Goal: Task Accomplishment & Management: Manage account settings

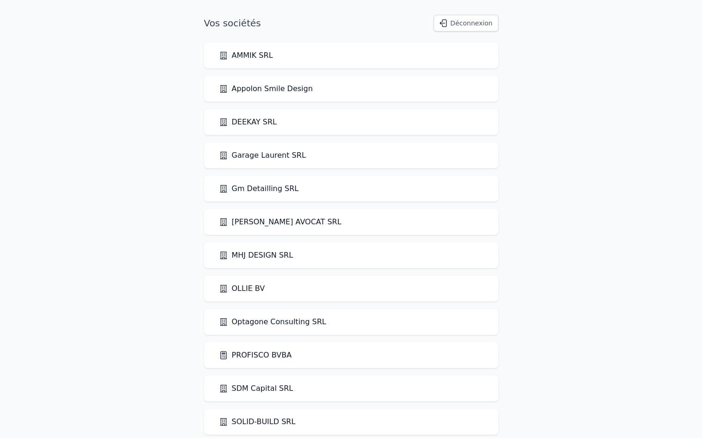
click at [242, 353] on link "PROFISCO BVBA" at bounding box center [255, 355] width 73 height 11
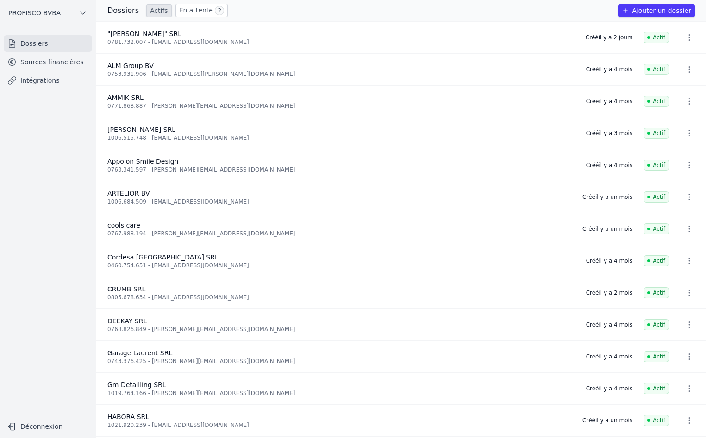
click at [188, 10] on link "En attente 2" at bounding box center [201, 10] width 52 height 13
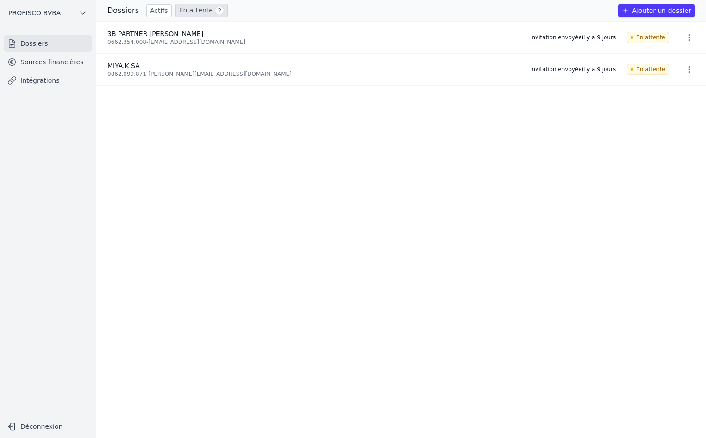
click at [45, 63] on link "Sources financières" at bounding box center [48, 62] width 88 height 17
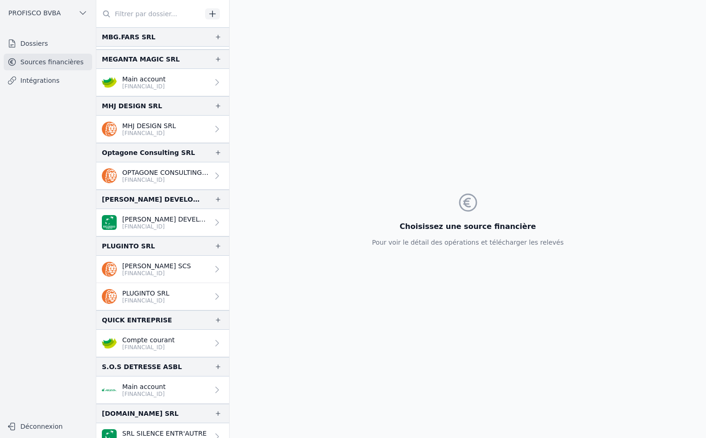
scroll to position [1573, 0]
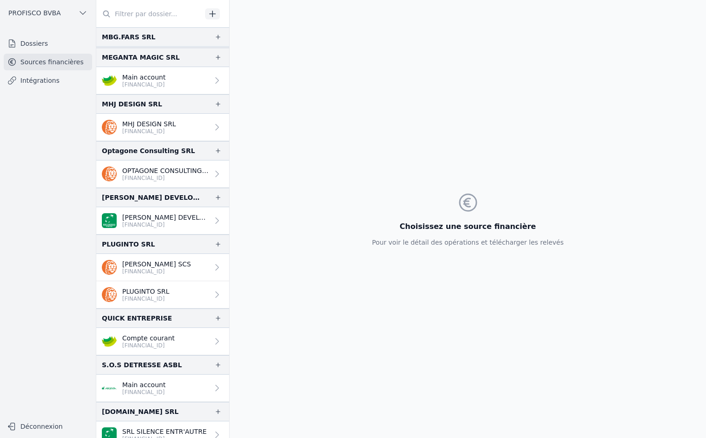
click at [212, 339] on icon at bounding box center [216, 341] width 9 height 9
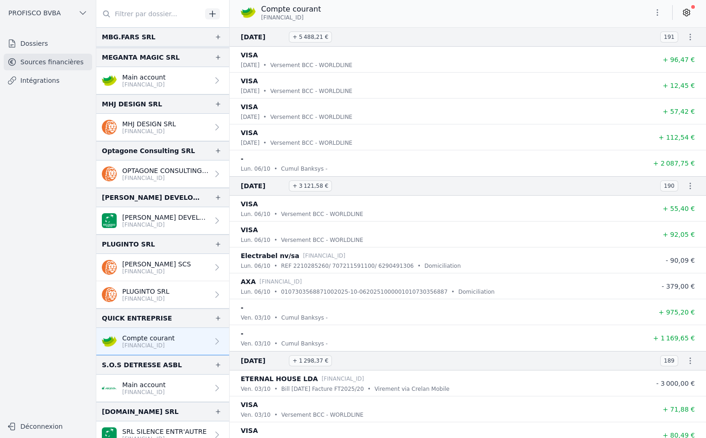
click at [689, 10] on icon at bounding box center [686, 12] width 9 height 9
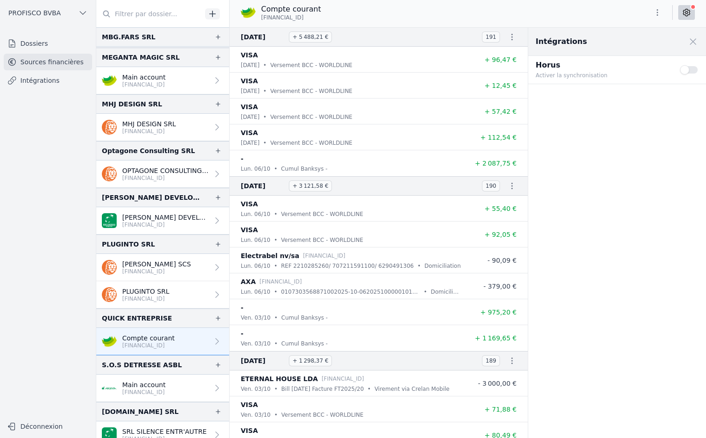
click at [692, 71] on button "Use setting" at bounding box center [689, 69] width 19 height 9
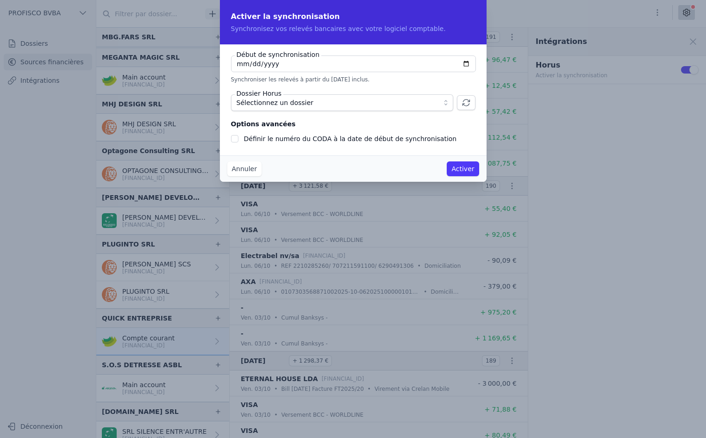
checkbox input "false"
type input "[DATE]"
click at [314, 105] on span "Sélectionnez un dossier" at bounding box center [335, 102] width 198 height 11
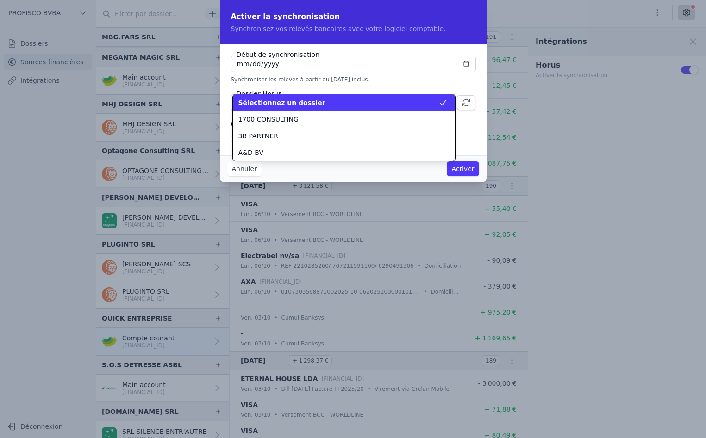
scroll to position [2399, 0]
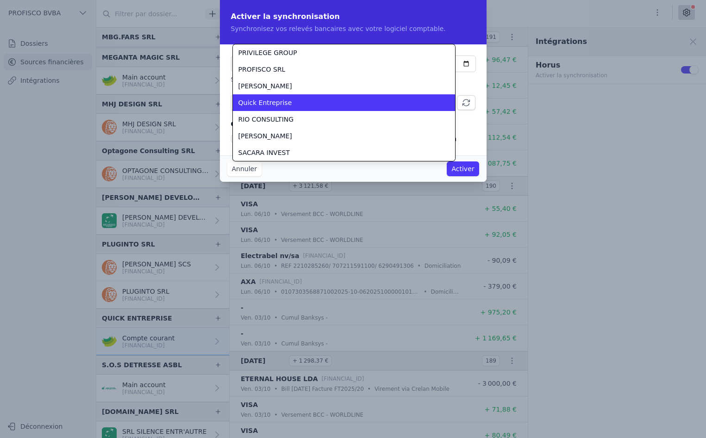
click at [320, 107] on li "Quick Entreprise" at bounding box center [344, 102] width 222 height 17
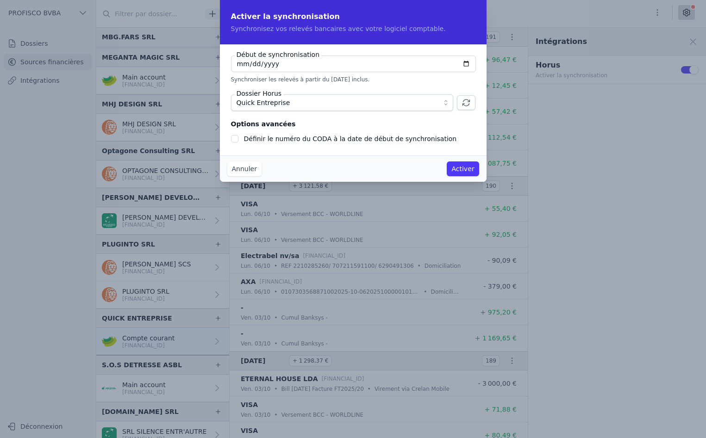
click at [463, 171] on button "Activer" at bounding box center [463, 168] width 32 height 15
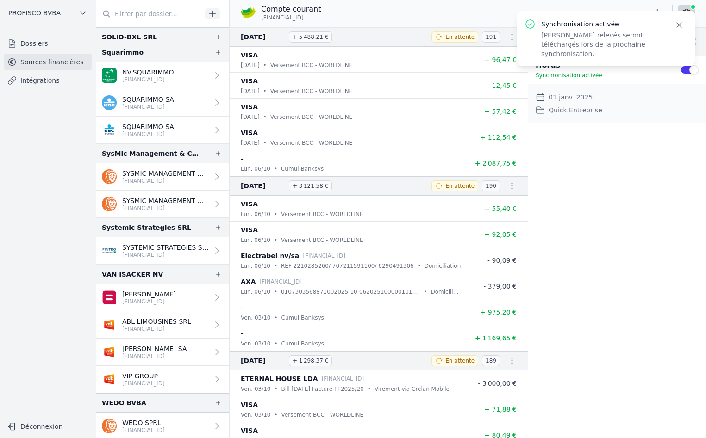
scroll to position [2170, 0]
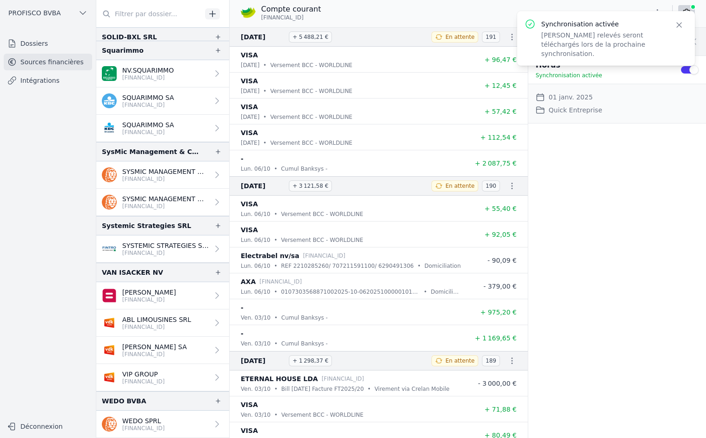
click at [37, 45] on link "Dossiers" at bounding box center [48, 43] width 88 height 17
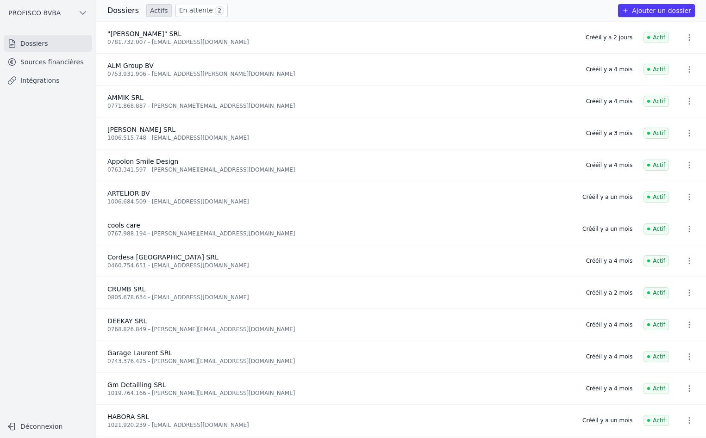
click at [189, 13] on link "En attente 2" at bounding box center [201, 10] width 52 height 13
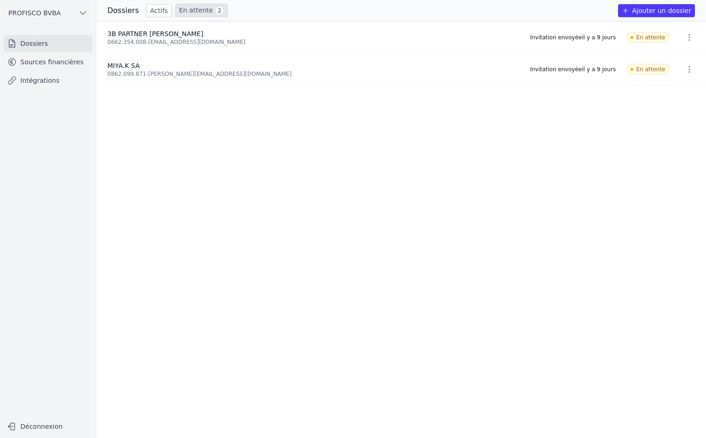
click at [156, 13] on link "Actifs" at bounding box center [158, 10] width 25 height 13
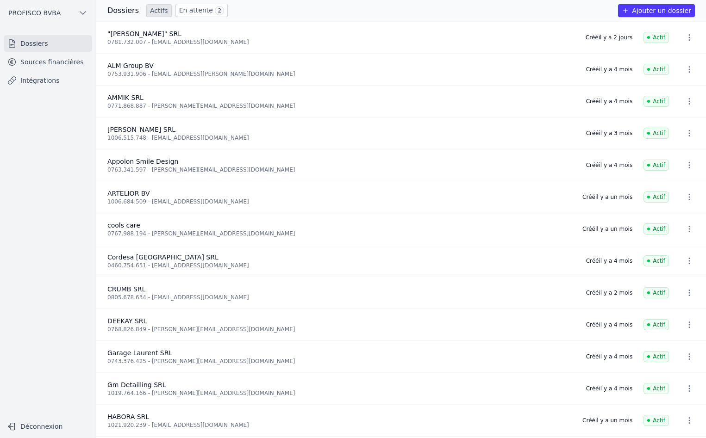
click at [65, 59] on link "Sources financières" at bounding box center [48, 62] width 88 height 17
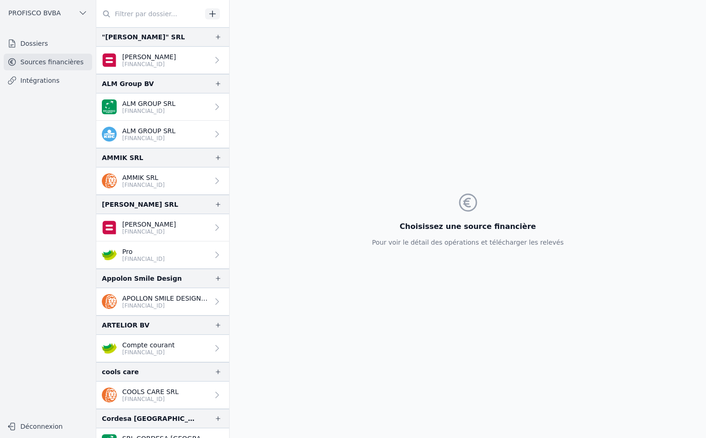
click at [209, 59] on div at bounding box center [215, 60] width 13 height 9
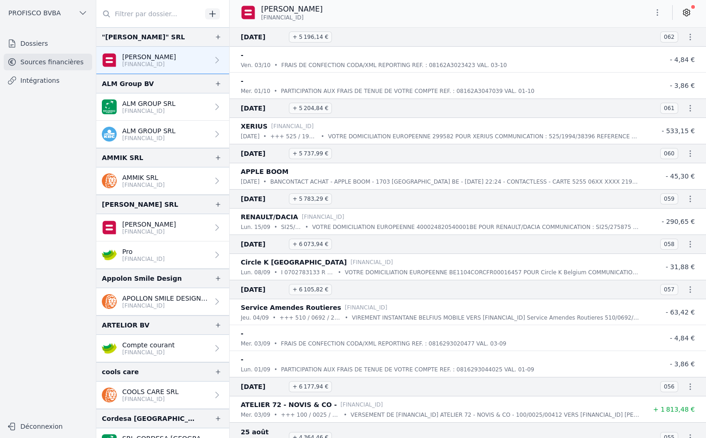
click at [688, 11] on icon at bounding box center [686, 12] width 9 height 9
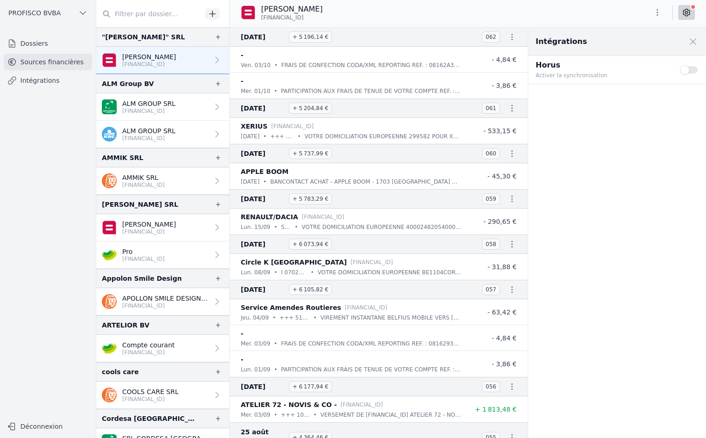
click at [690, 70] on button "Use setting" at bounding box center [689, 69] width 19 height 9
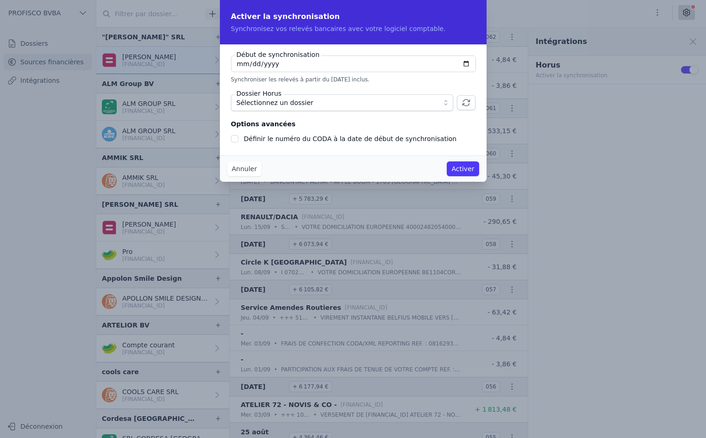
checkbox input "false"
type input "[DATE]"
click at [328, 106] on span "Sélectionnez un dossier" at bounding box center [335, 102] width 198 height 11
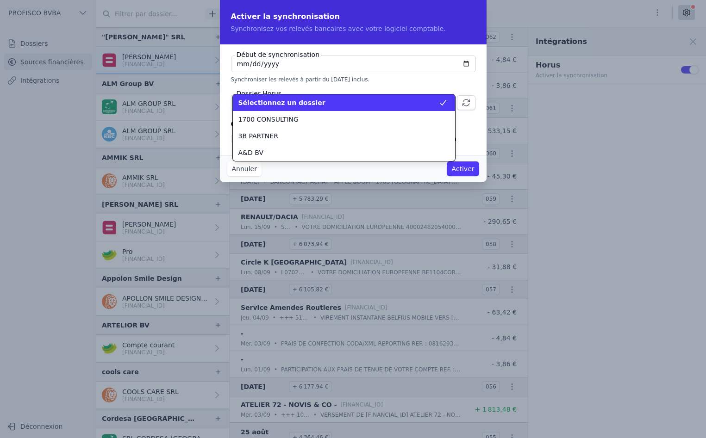
scroll to position [2765, 0]
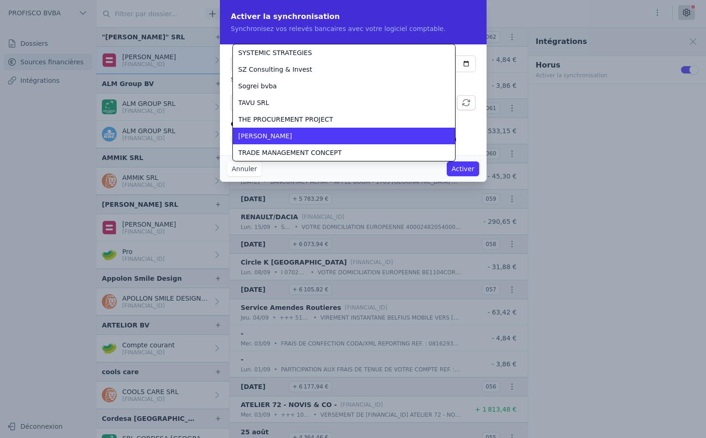
click at [312, 133] on div "[PERSON_NAME]" at bounding box center [338, 135] width 200 height 9
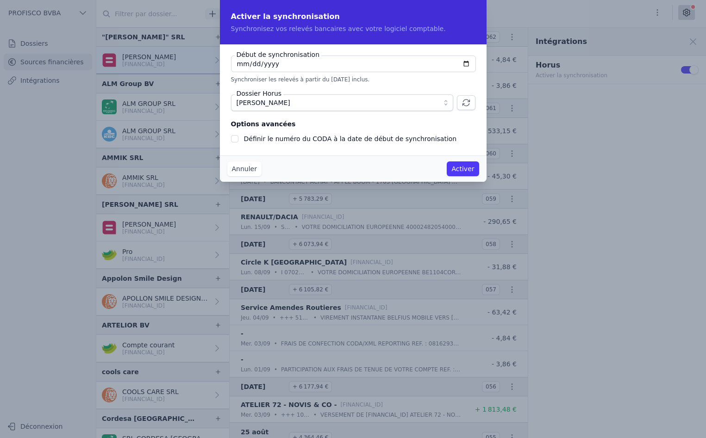
click at [471, 168] on button "Activer" at bounding box center [463, 168] width 32 height 15
